Goal: Navigation & Orientation: Find specific page/section

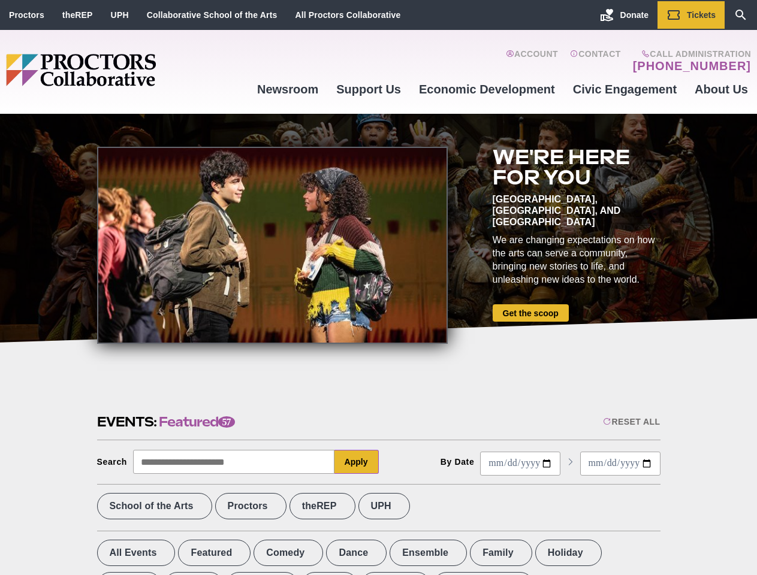
click at [378, 288] on div at bounding box center [272, 245] width 351 height 197
click at [630, 422] on div "Reset All" at bounding box center [631, 422] width 57 height 10
click at [356, 462] on button "Apply" at bounding box center [356, 462] width 44 height 24
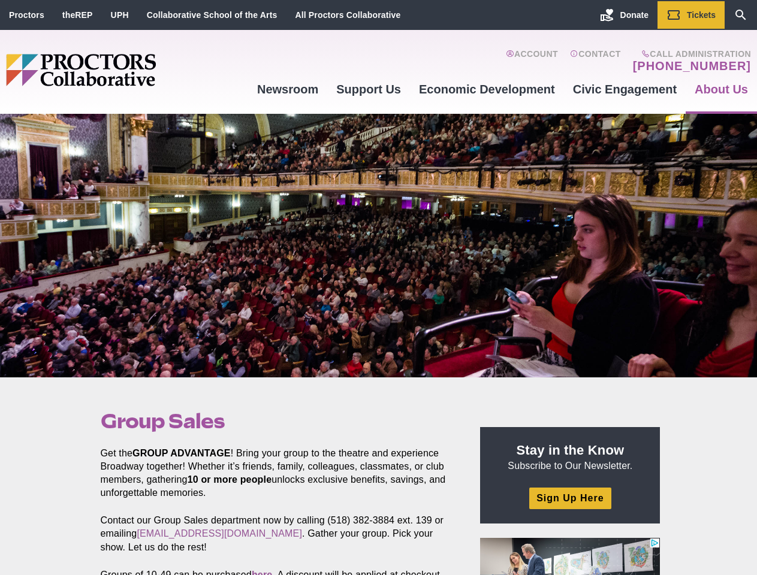
click at [378, 288] on div at bounding box center [378, 246] width 757 height 264
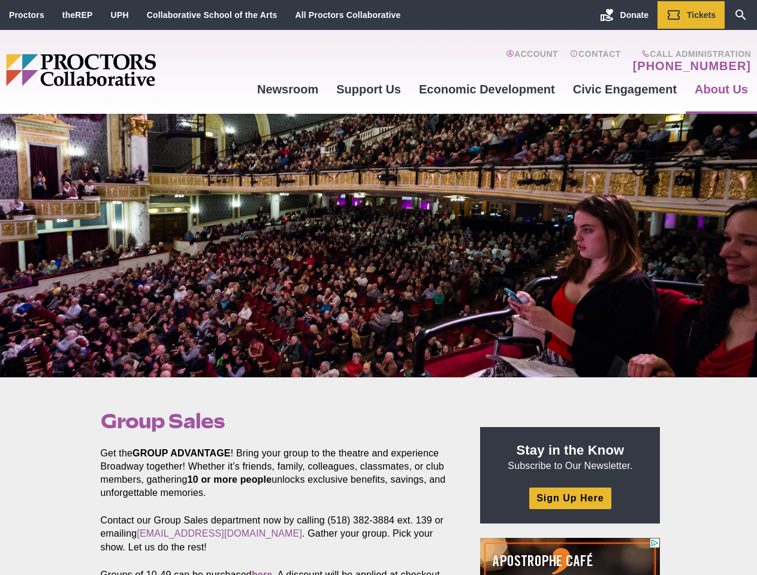
click at [378, 288] on div at bounding box center [378, 246] width 757 height 264
